Goal: Use online tool/utility

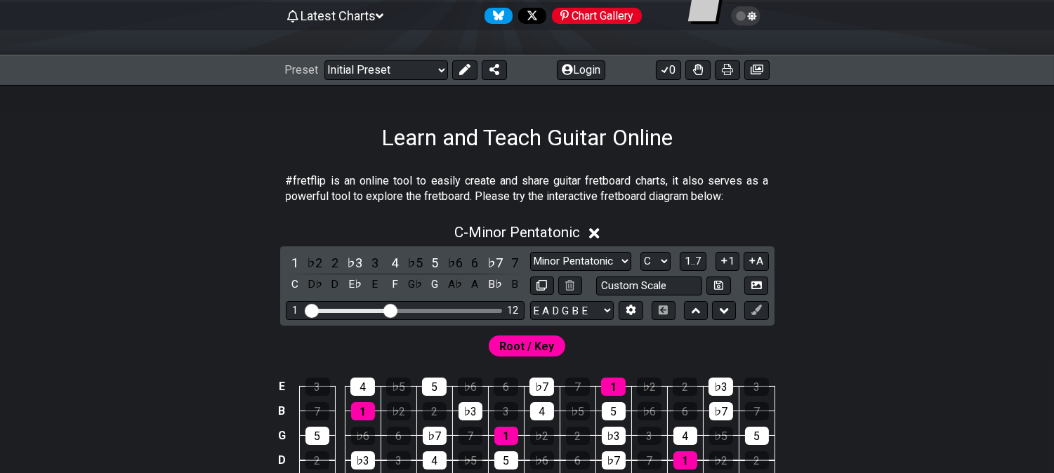
scroll to position [156, 0]
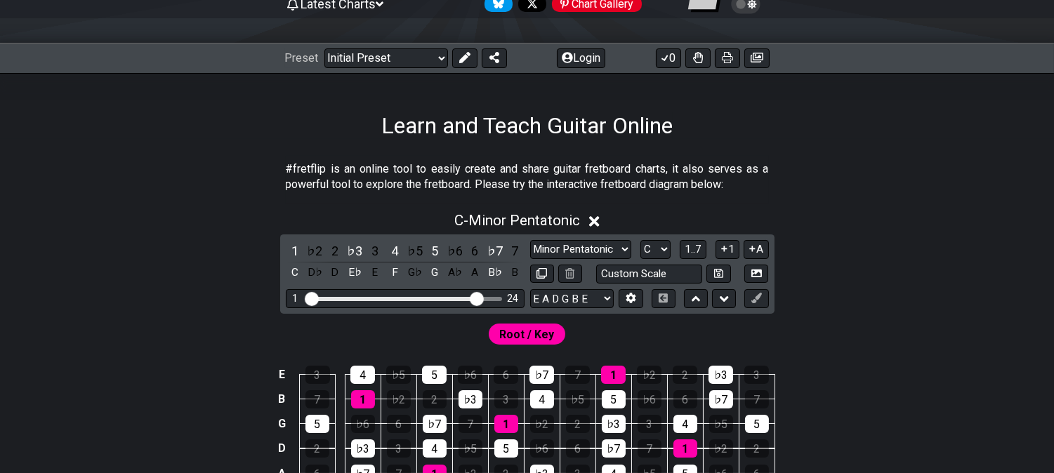
drag, startPoint x: 388, startPoint y: 297, endPoint x: 478, endPoint y: 294, distance: 90.6
click at [478, 298] on input "Visible fret range" at bounding box center [404, 298] width 199 height 0
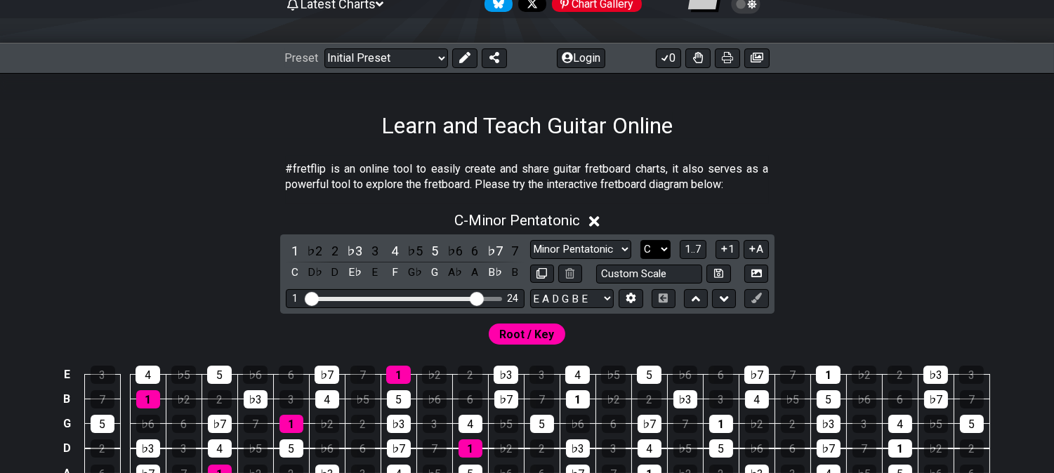
click at [648, 251] on select "A♭ A A♯ B♭ B C C♯ D♭ D D♯ E♭ E F F♯ G♭ G G♯" at bounding box center [655, 249] width 30 height 19
select select "A"
click at [640, 240] on select "A♭ A A♯ B♭ B C C♯ D♭ D D♯ E♭ E F F♯ G♭ G G♯" at bounding box center [655, 249] width 30 height 19
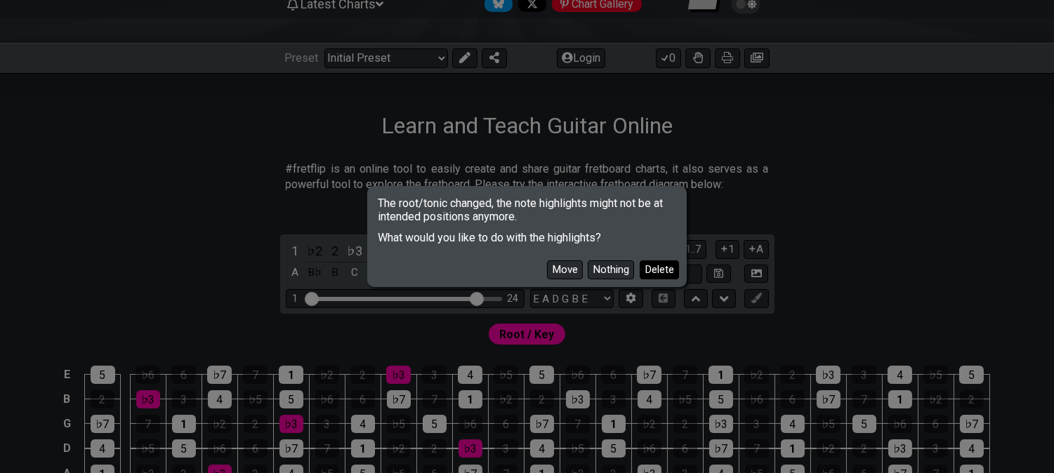
click at [649, 261] on button "Delete" at bounding box center [659, 270] width 39 height 19
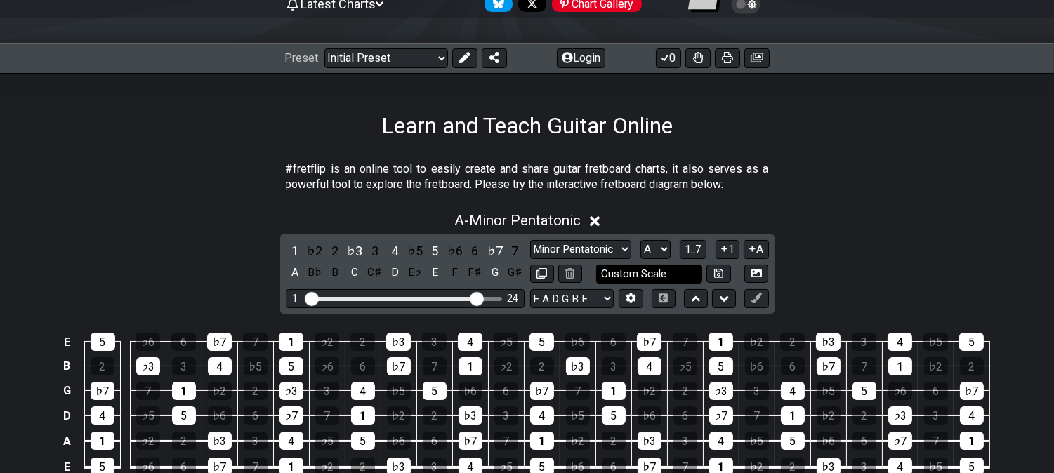
scroll to position [234, 0]
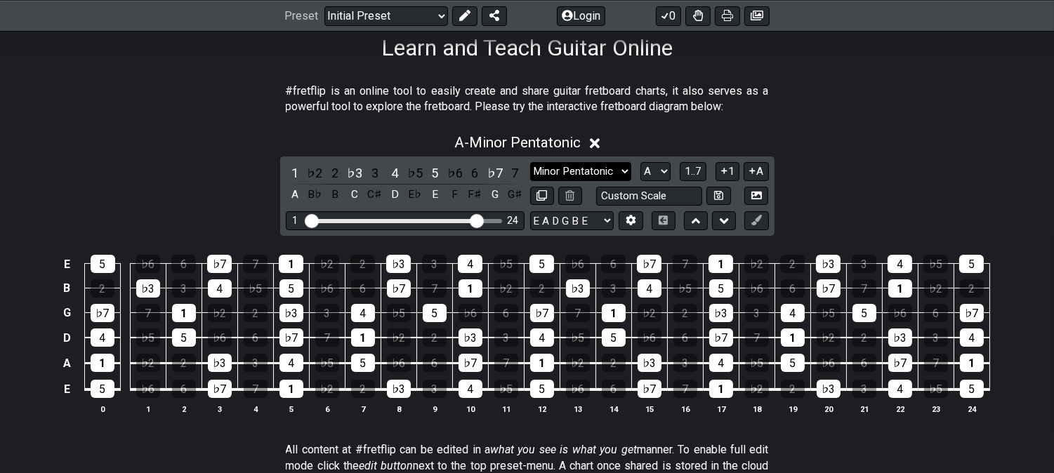
click at [591, 174] on select "Minor Pentatonic Click to edit Minor Pentatonic Major Pentatonic Minor Blues Ma…" at bounding box center [580, 171] width 101 height 19
select select "Major Pentatonic"
click at [530, 162] on select "Minor Pentatonic Click to edit Minor Pentatonic Major Pentatonic Minor Blues Ma…" at bounding box center [580, 171] width 101 height 19
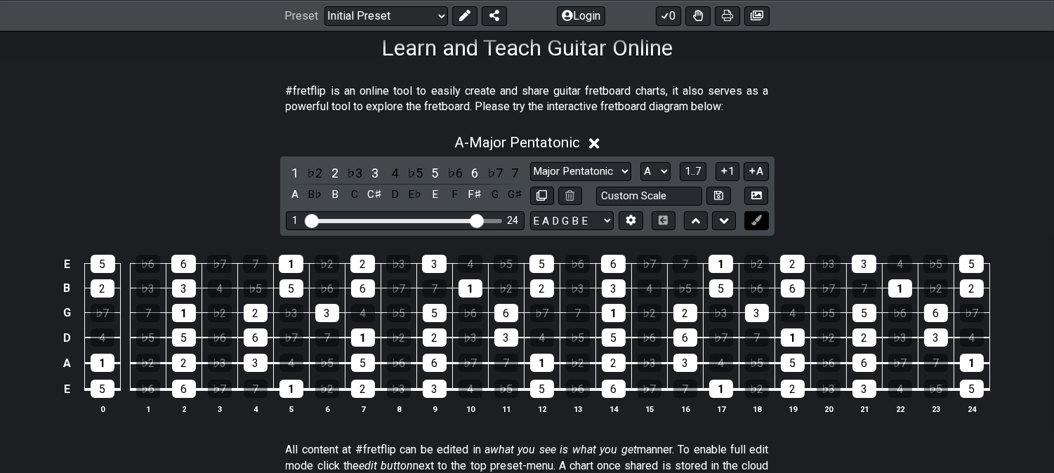
click at [760, 222] on icon at bounding box center [756, 220] width 11 height 11
click at [759, 223] on icon at bounding box center [756, 220] width 11 height 11
click at [756, 226] on button at bounding box center [756, 220] width 24 height 19
click at [750, 228] on button at bounding box center [756, 220] width 24 height 19
click at [753, 227] on button at bounding box center [756, 220] width 24 height 19
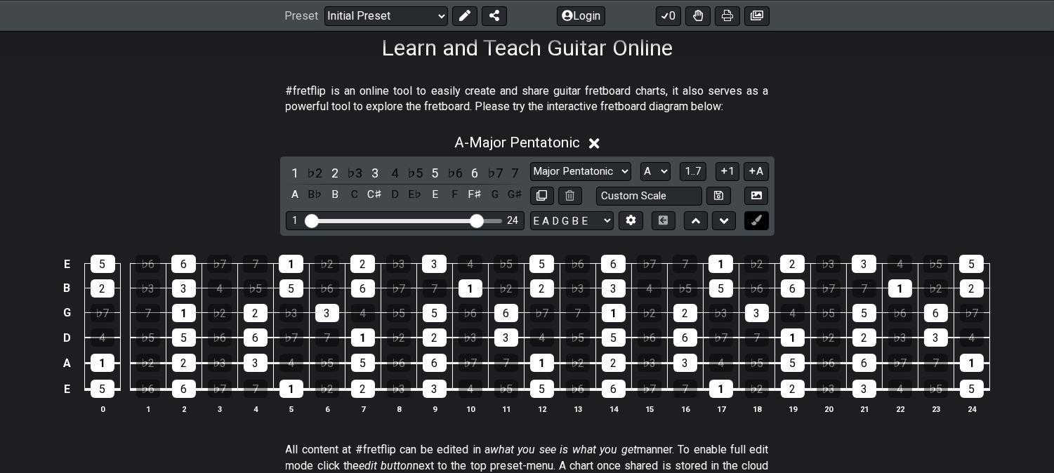
click at [753, 226] on button at bounding box center [756, 220] width 24 height 19
click at [628, 222] on icon at bounding box center [631, 221] width 10 height 11
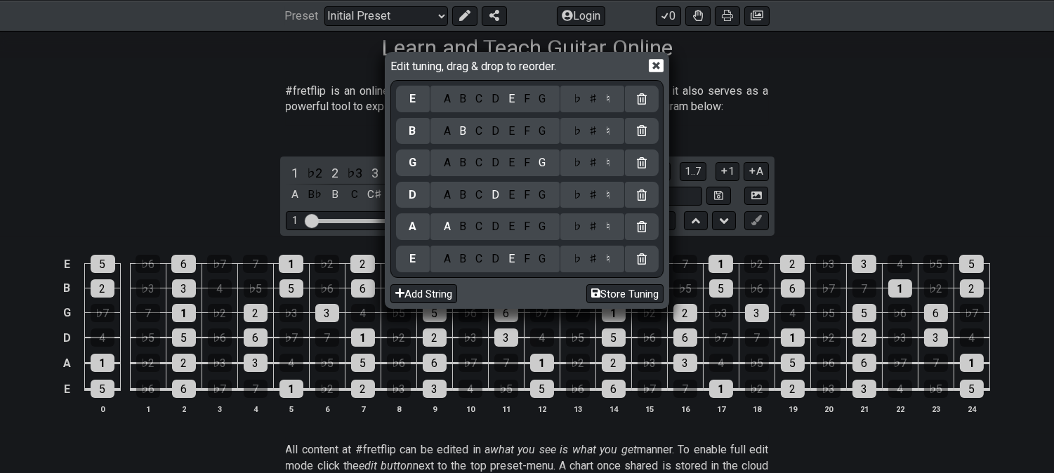
click at [574, 263] on div "♭" at bounding box center [577, 258] width 16 height 15
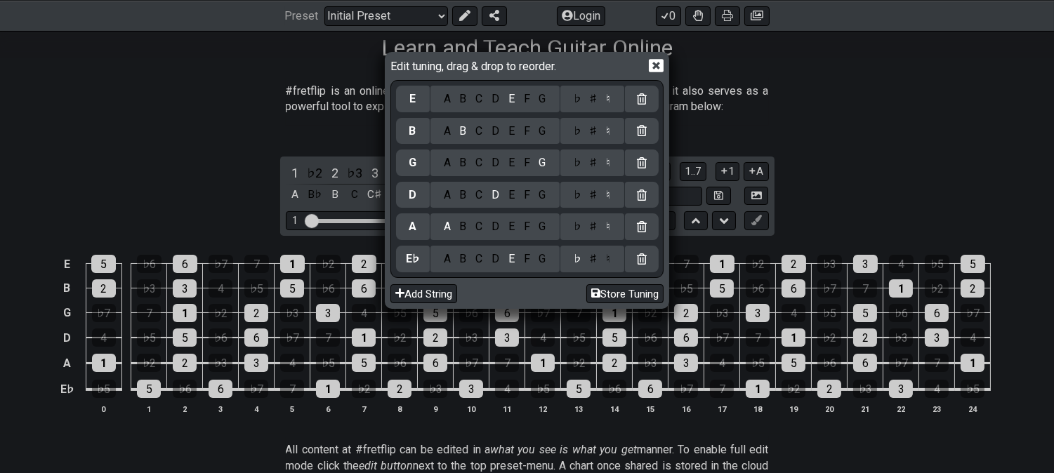
click at [578, 239] on div "♭ ♯ ♮" at bounding box center [592, 226] width 64 height 27
click at [577, 230] on div "♭" at bounding box center [577, 226] width 16 height 15
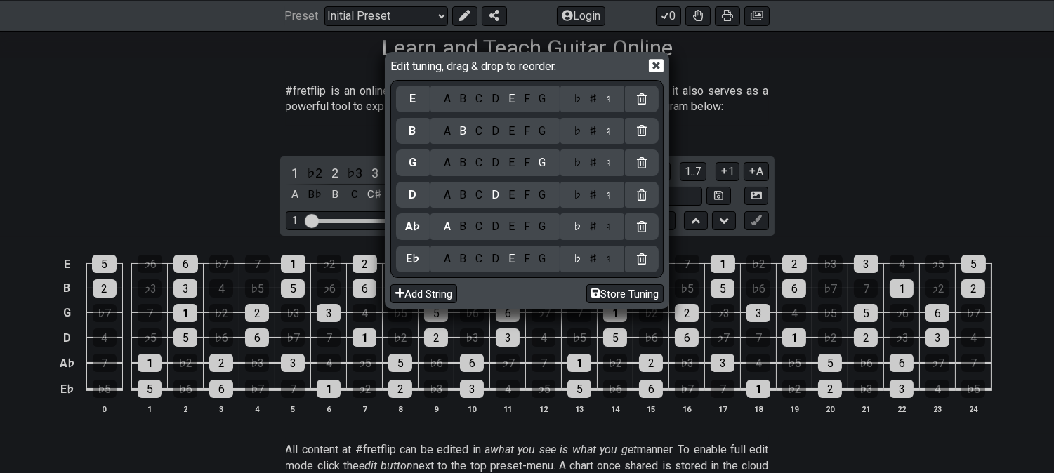
click at [577, 199] on div "♭" at bounding box center [577, 194] width 16 height 15
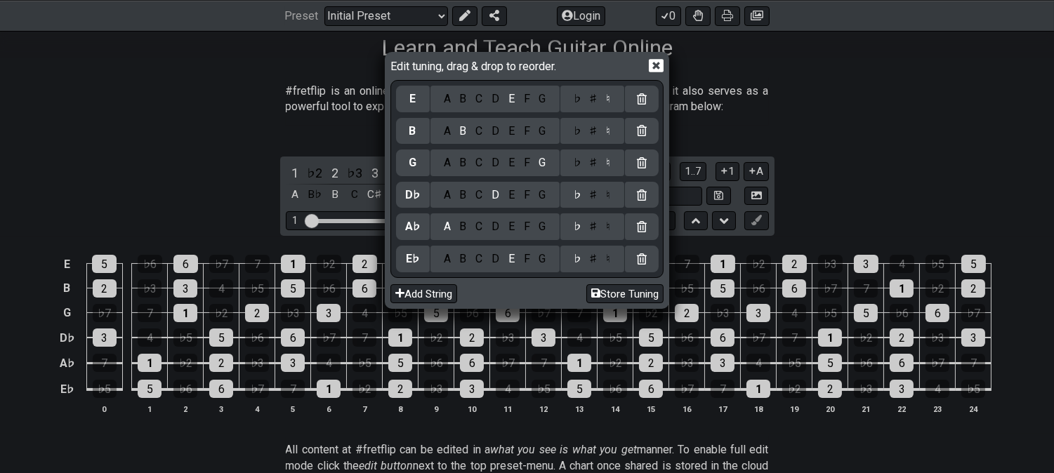
click at [576, 170] on div "♭" at bounding box center [577, 162] width 16 height 15
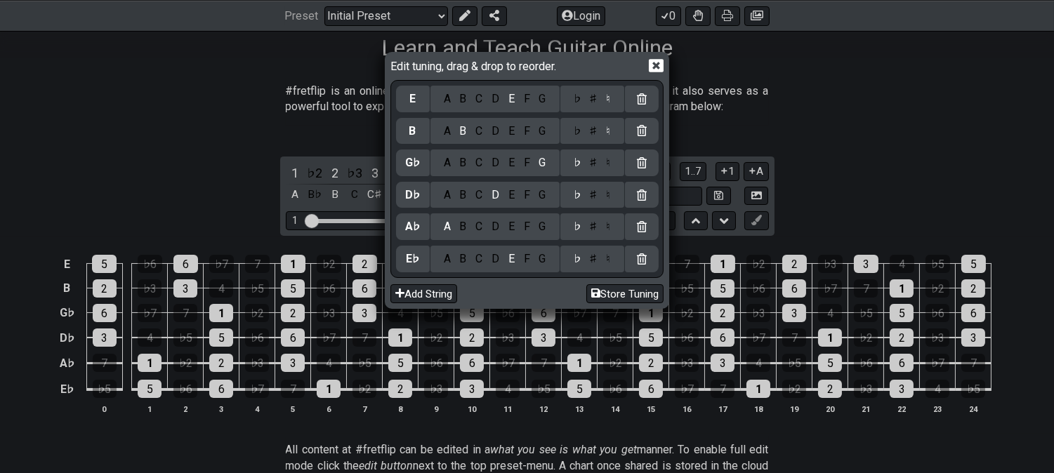
click at [652, 70] on icon at bounding box center [656, 65] width 15 height 13
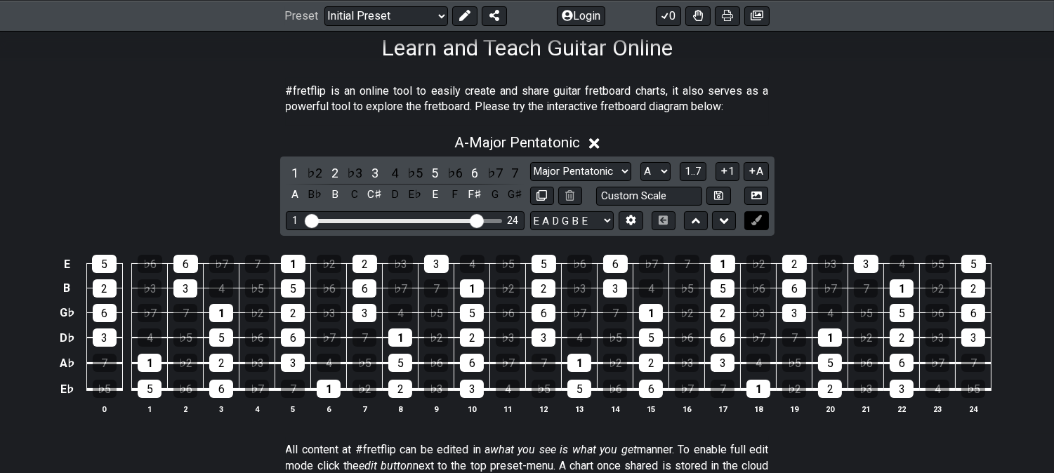
click at [751, 223] on icon at bounding box center [756, 220] width 11 height 11
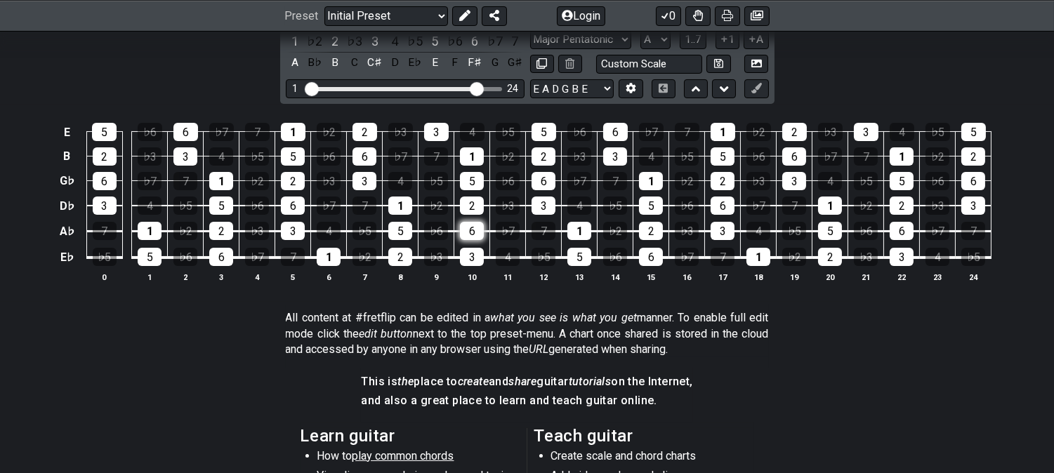
scroll to position [390, 0]
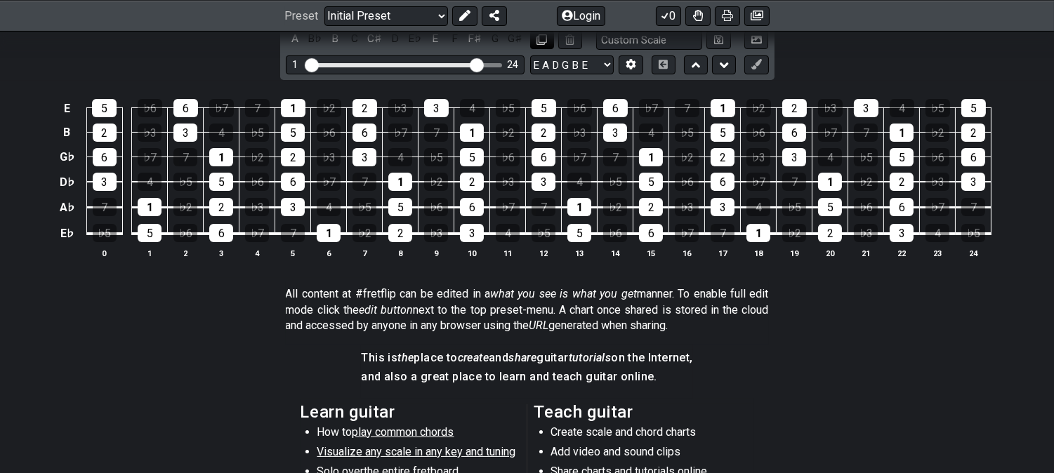
click at [539, 41] on icon at bounding box center [541, 39] width 11 height 11
select select "Major Pentatonic"
select select "A"
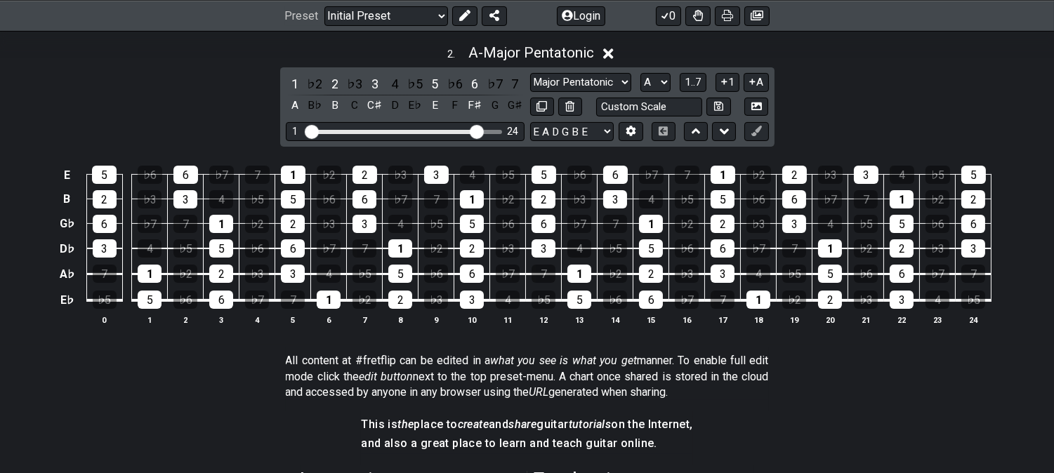
scroll to position [625, 0]
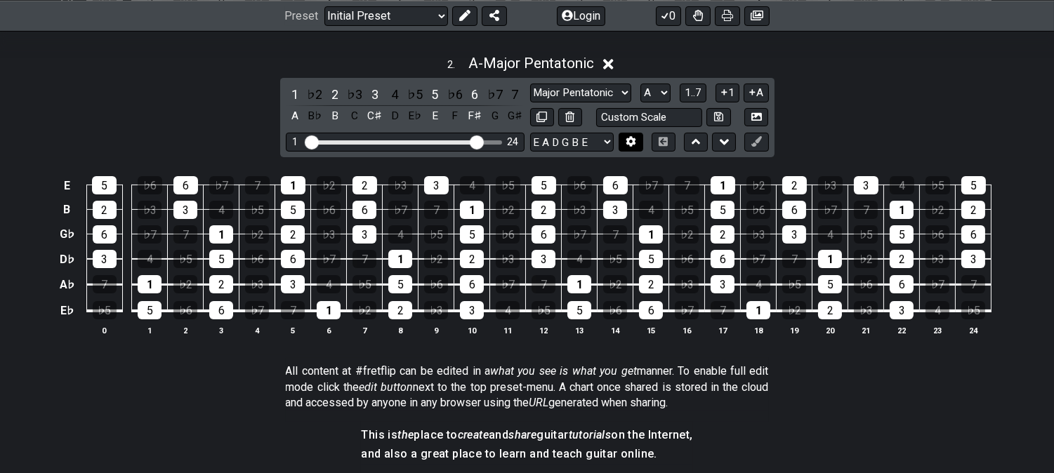
click at [628, 141] on icon at bounding box center [631, 142] width 10 height 11
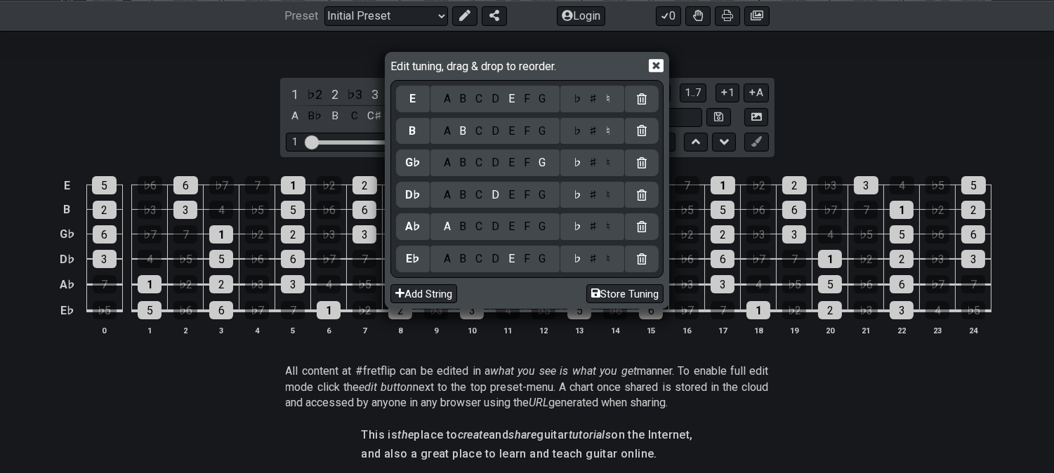
click at [642, 257] on icon at bounding box center [642, 258] width 10 height 11
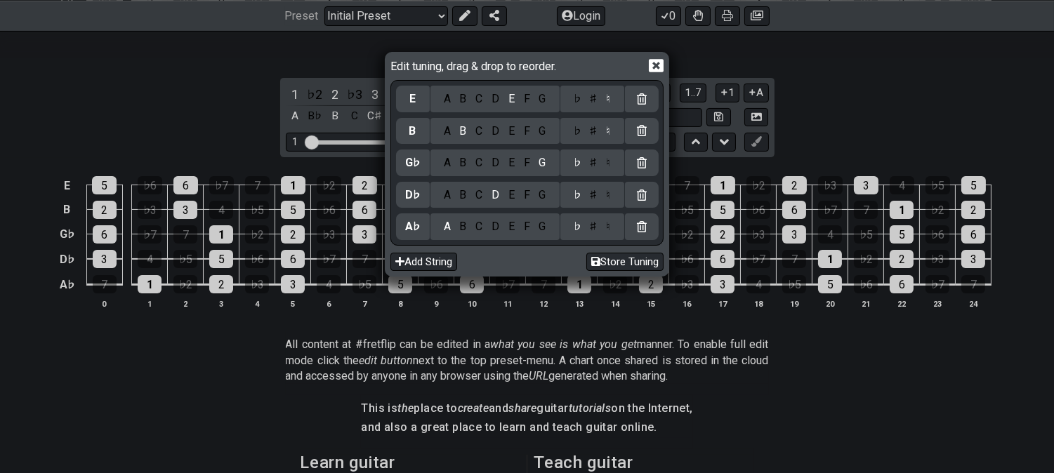
click at [644, 227] on icon at bounding box center [642, 226] width 10 height 11
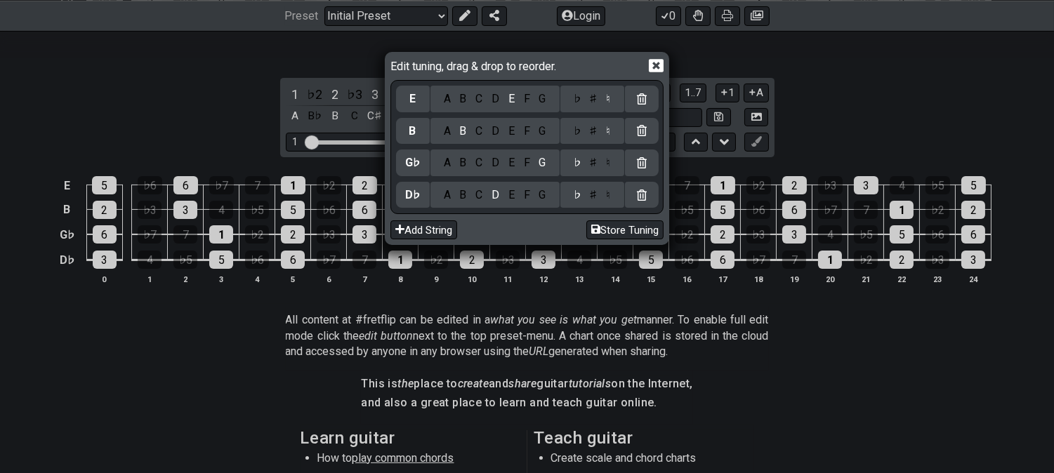
click at [644, 193] on icon at bounding box center [642, 195] width 10 height 11
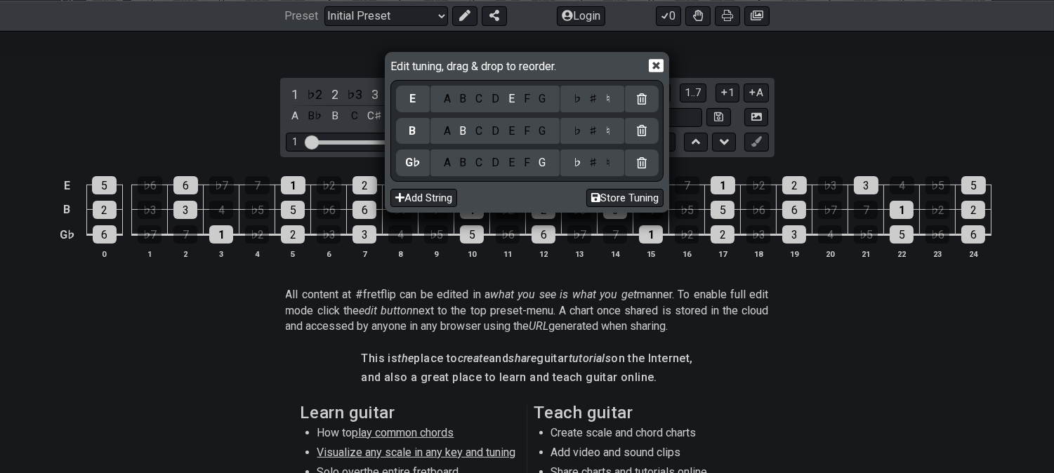
click at [655, 65] on icon at bounding box center [656, 65] width 15 height 15
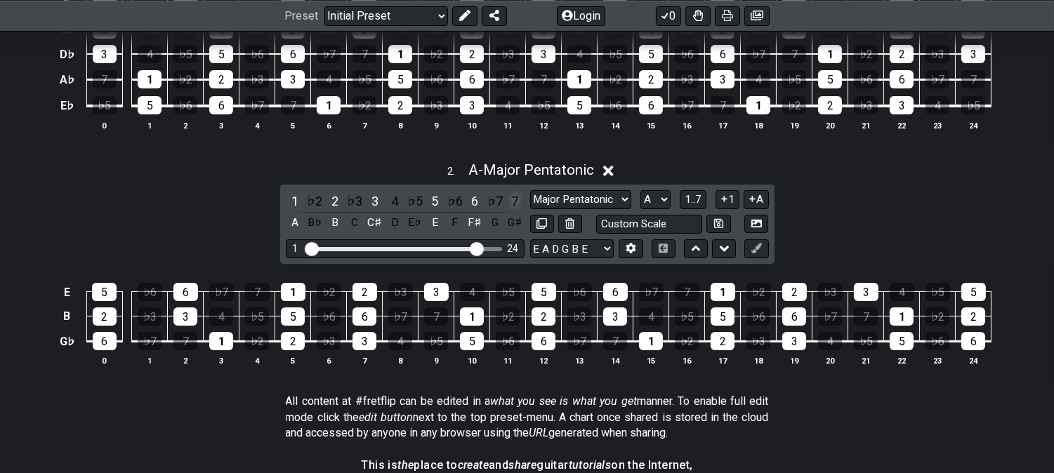
scroll to position [546, 0]
